Goal: Task Accomplishment & Management: Complete application form

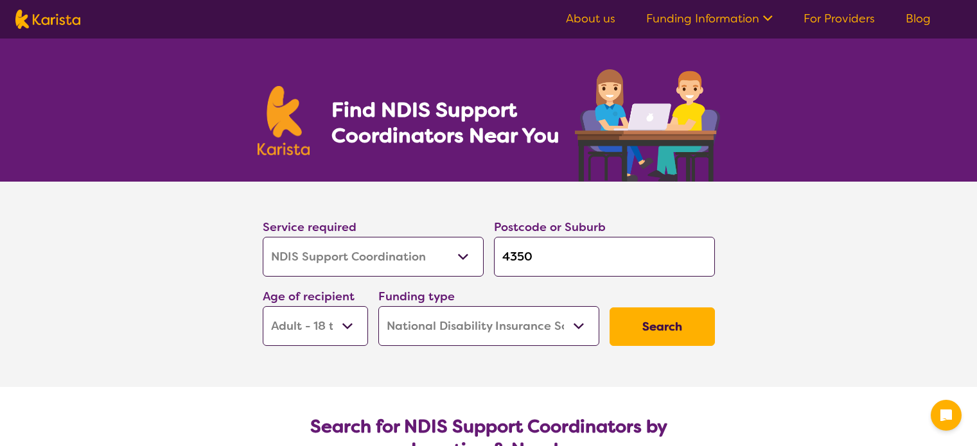
select select "NDIS Support Coordination"
select select "AD"
select select "NDIS"
select select "NDIS Support Coordination"
select select "AD"
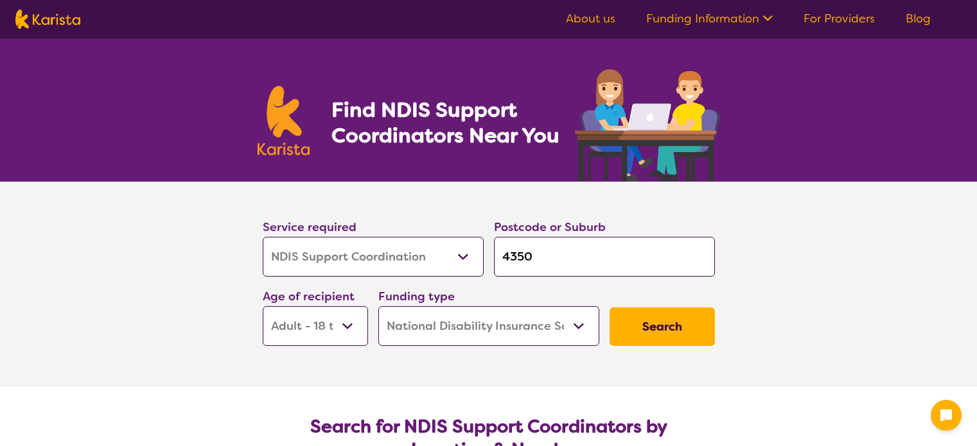
select select "NDIS"
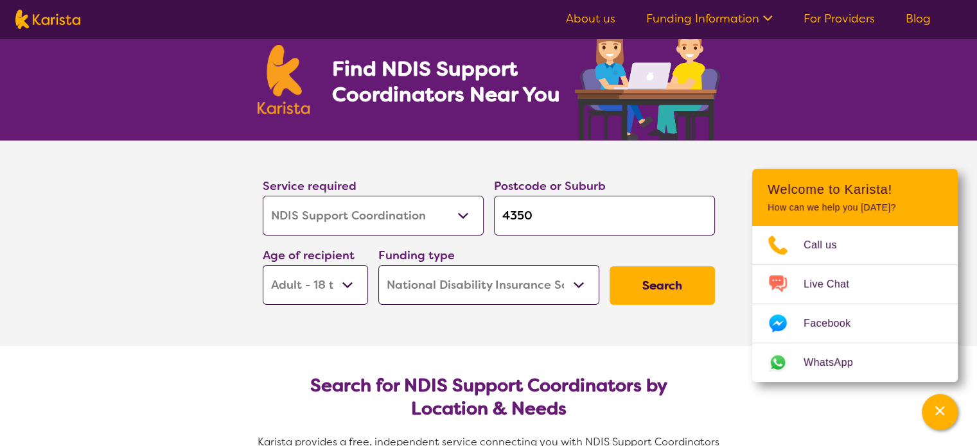
scroll to position [64, 0]
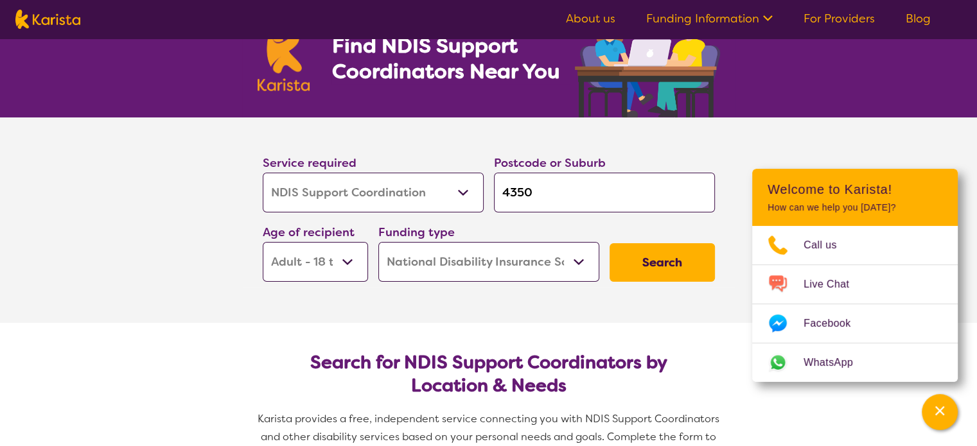
click at [346, 259] on select "Early Childhood - 0 to 9 Child - 10 to 11 Adolescent - 12 to 17 Adult - 18 to 6…" at bounding box center [315, 262] width 105 height 40
click at [263, 242] on select "Early Childhood - 0 to 9 Child - 10 to 11 Adolescent - 12 to 17 Adult - 18 to 6…" at bounding box center [315, 262] width 105 height 40
click at [647, 262] on button "Search" at bounding box center [661, 262] width 105 height 39
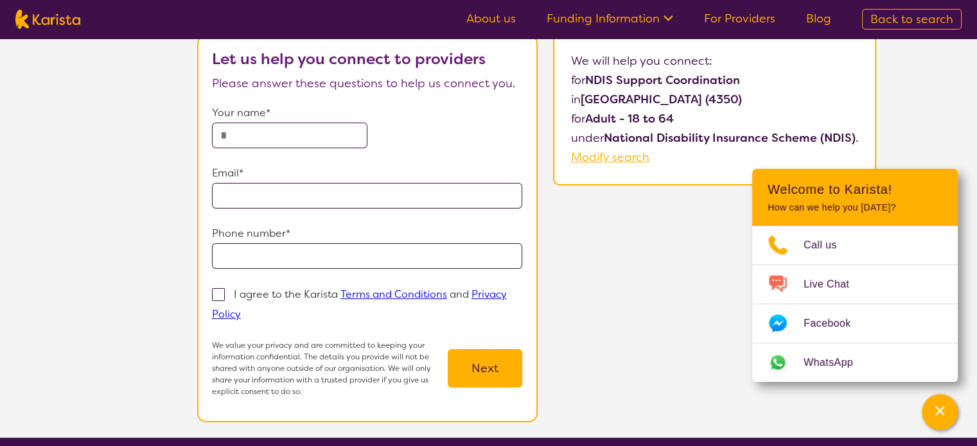
scroll to position [64, 0]
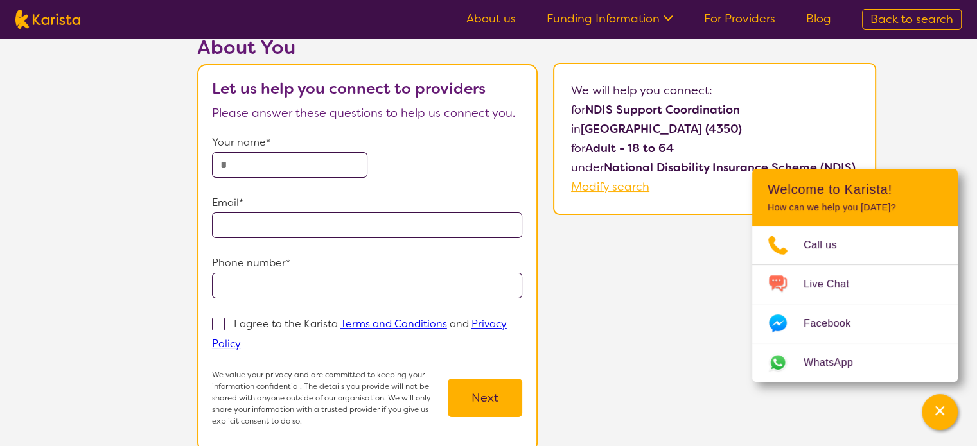
click at [258, 157] on input "text" at bounding box center [289, 165] width 155 height 26
type input "*****"
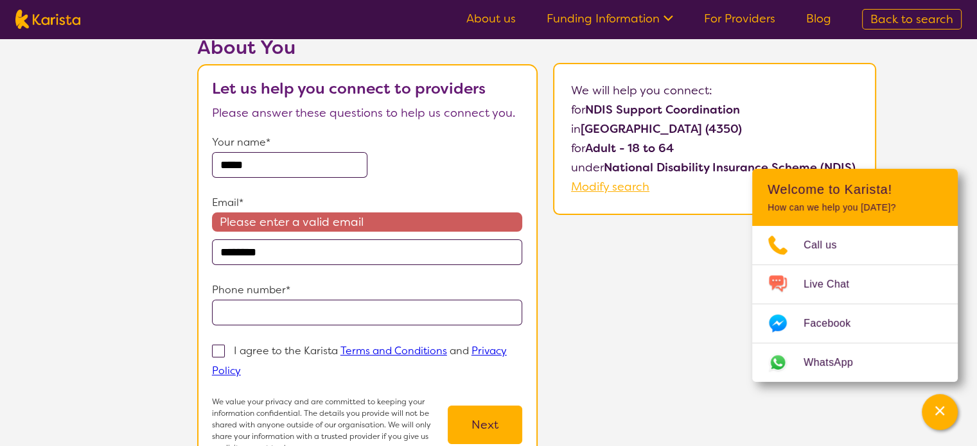
type input "**********"
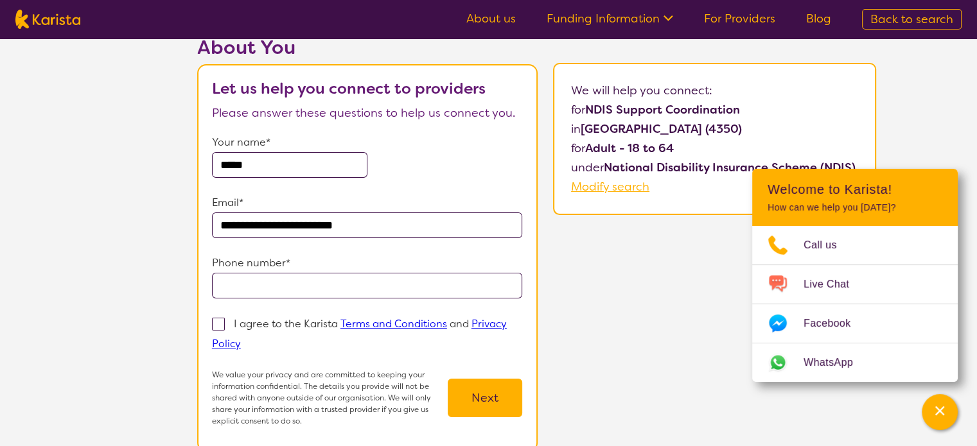
click at [277, 286] on input "tel" at bounding box center [367, 286] width 311 height 26
type input "**********"
click at [215, 320] on span at bounding box center [218, 324] width 13 height 13
click at [241, 339] on input "I agree to the Karista Terms and Conditions and Privacy Policy" at bounding box center [245, 343] width 8 height 8
checkbox input "true"
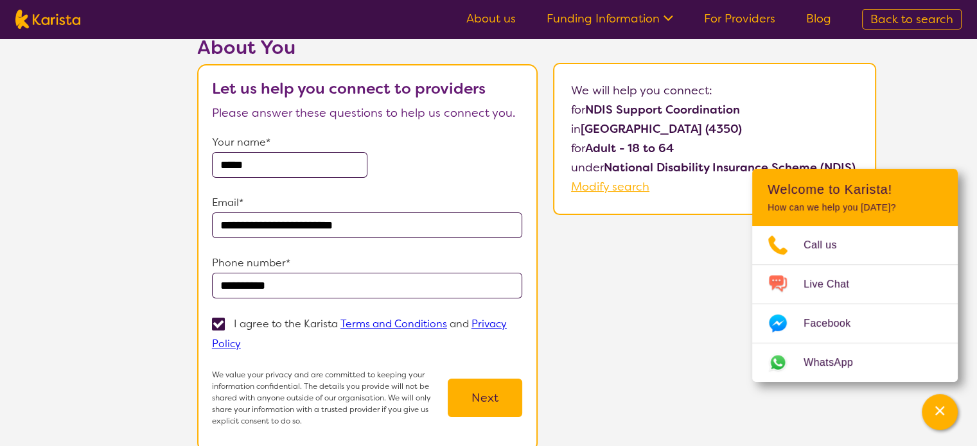
click at [485, 399] on button "Next" at bounding box center [485, 398] width 74 height 39
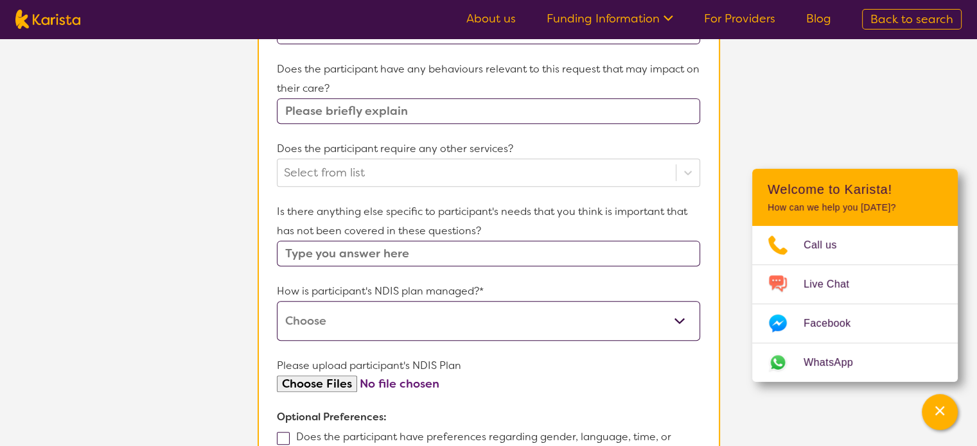
scroll to position [449, 0]
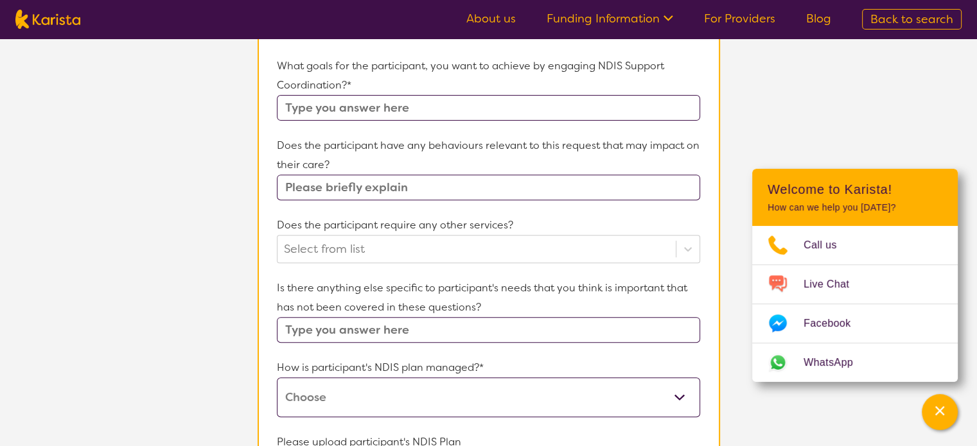
scroll to position [64, 0]
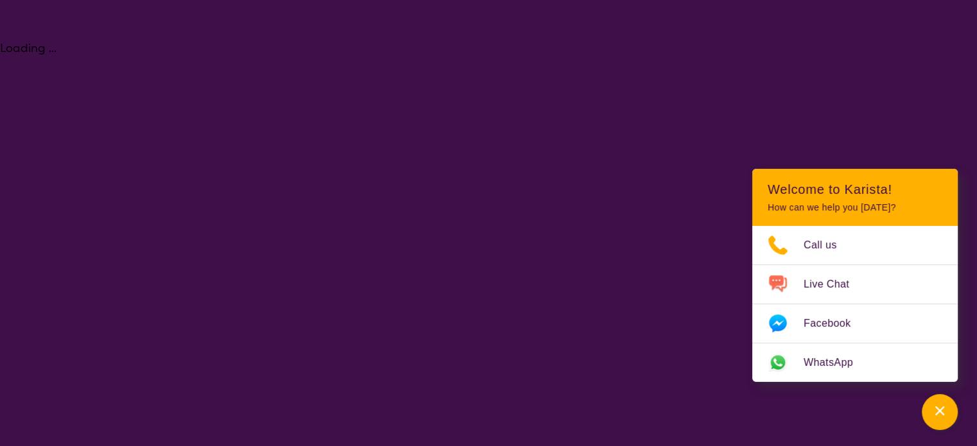
select select "NDIS Support Coordination"
select select "AD"
select select "NDIS"
select select "NDIS Support Coordination"
select select "AD"
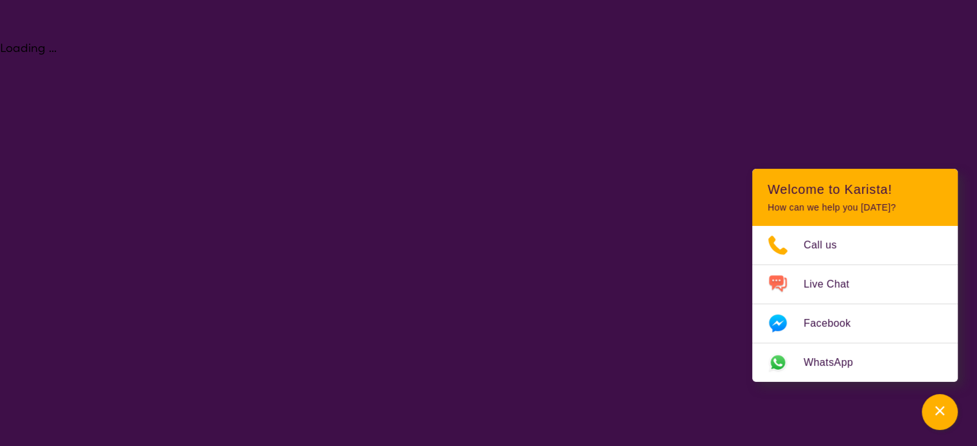
select select "NDIS"
